Goal: Information Seeking & Learning: Learn about a topic

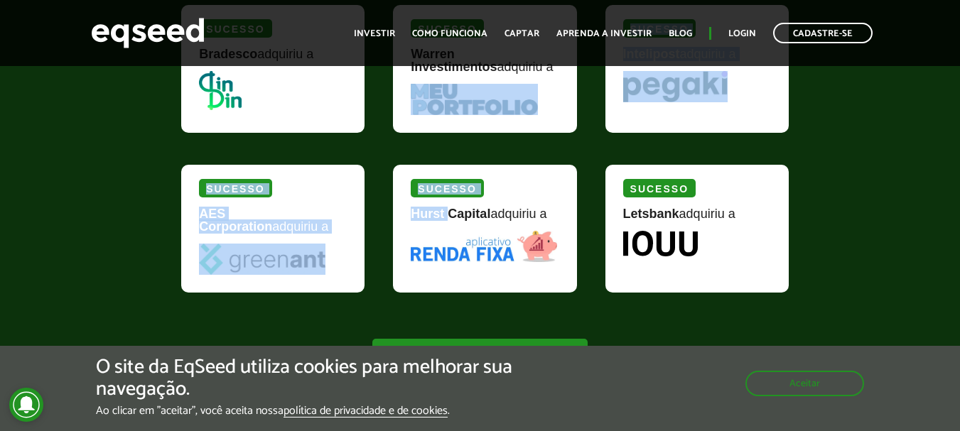
scroll to position [1847, 0]
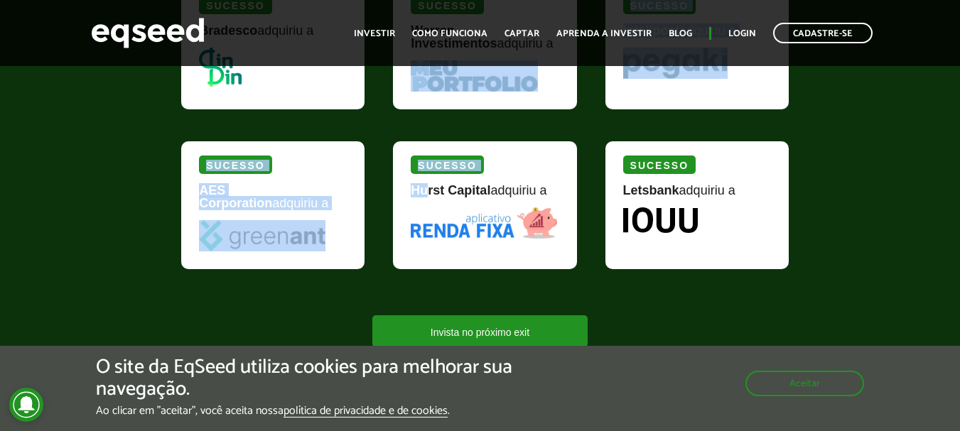
drag, startPoint x: 568, startPoint y: 175, endPoint x: 430, endPoint y: 197, distance: 139.5
click at [430, 197] on div "[PERSON_NAME] adquiriu a Sucesso Warren Investimentos adquiriu a Sucesso Inteli…" at bounding box center [489, 134] width 636 height 320
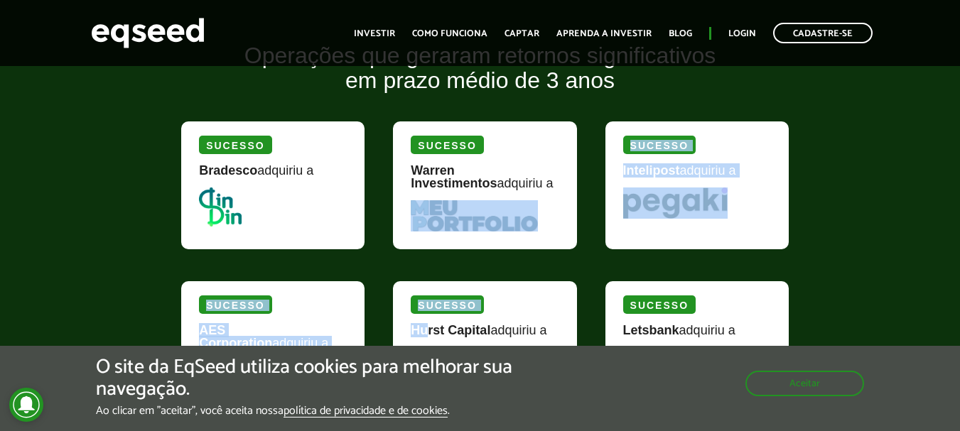
scroll to position [1705, 0]
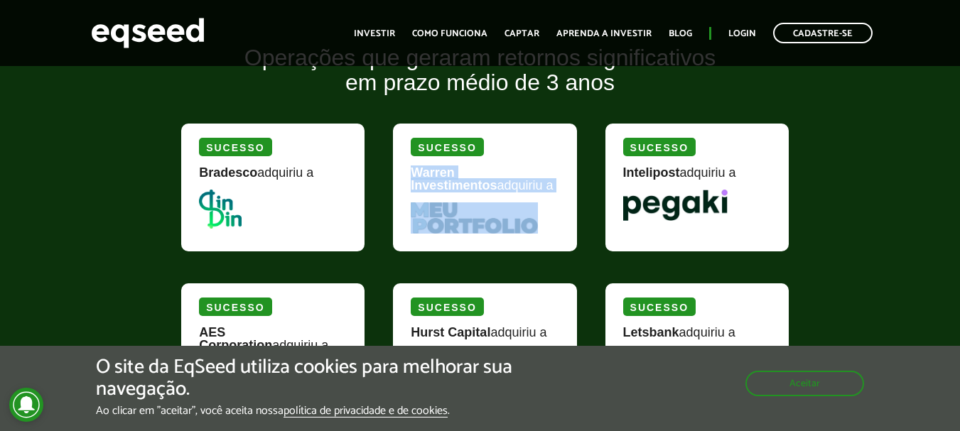
drag, startPoint x: 395, startPoint y: 165, endPoint x: 534, endPoint y: 230, distance: 153.8
click at [534, 230] on div "Sucesso Warren Investimentos adquiriu a" at bounding box center [484, 188] width 183 height 128
copy div "Warren Investimentos adquiriu a"
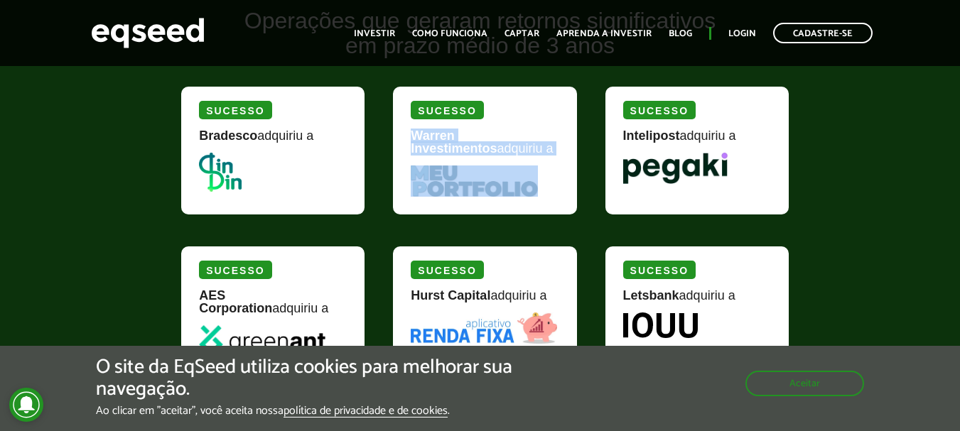
scroll to position [1776, 0]
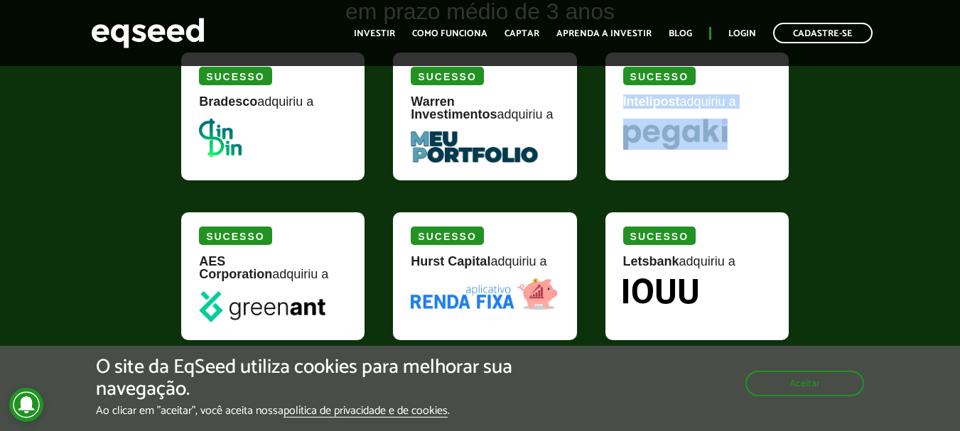
drag, startPoint x: 741, startPoint y: 128, endPoint x: 620, endPoint y: 119, distance: 121.1
click at [620, 119] on div "Sucesso Intelipost adquiriu a" at bounding box center [696, 117] width 183 height 128
copy div "Intelipost adquiriu a"
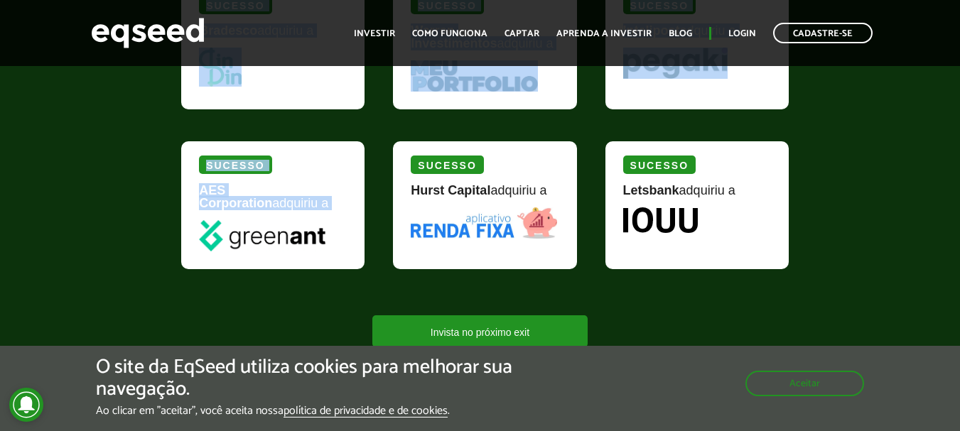
drag, startPoint x: 362, startPoint y: 259, endPoint x: 154, endPoint y: 215, distance: 212.1
click at [154, 215] on div "Operações que geraram retornos significativos em prazo médio de 3 anos [PERSON_…" at bounding box center [480, 125] width 960 height 444
click at [154, 237] on div "Operações que geraram retornos significativos em prazo médio de 3 anos [PERSON_…" at bounding box center [480, 125] width 960 height 444
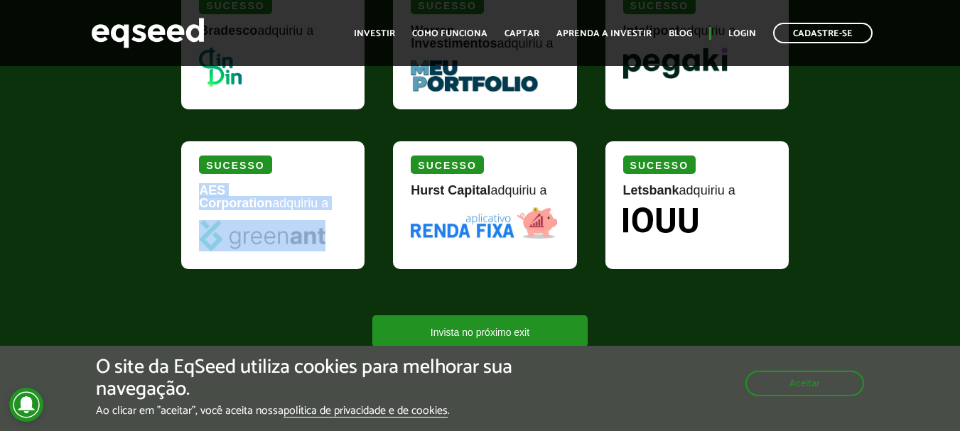
drag, startPoint x: 196, startPoint y: 185, endPoint x: 311, endPoint y: 240, distance: 127.4
click at [311, 240] on div "Sucesso AES Corporation adquiriu a" at bounding box center [272, 205] width 183 height 128
copy div "AES Corporation adquiriu a"
